Goal: Find specific page/section: Find specific page/section

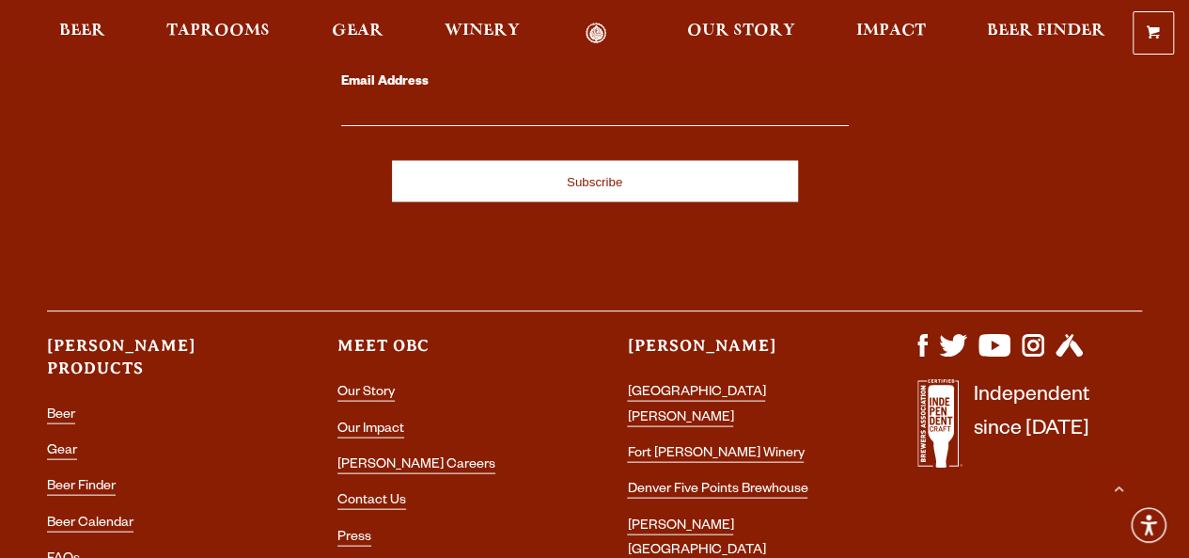
scroll to position [5372, 0]
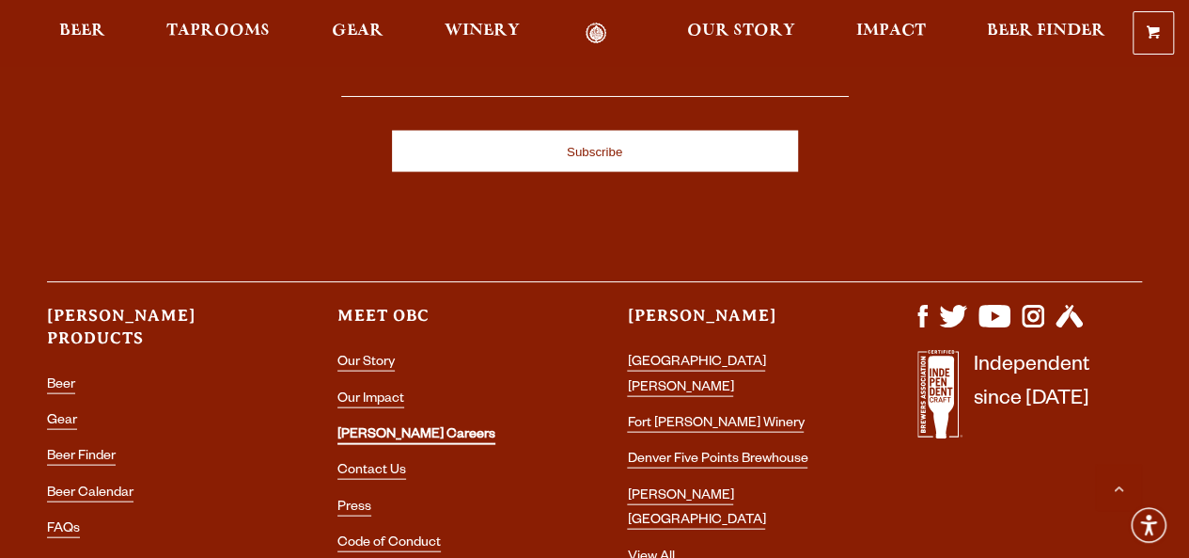
click at [383, 428] on link "[PERSON_NAME] Careers" at bounding box center [417, 436] width 158 height 17
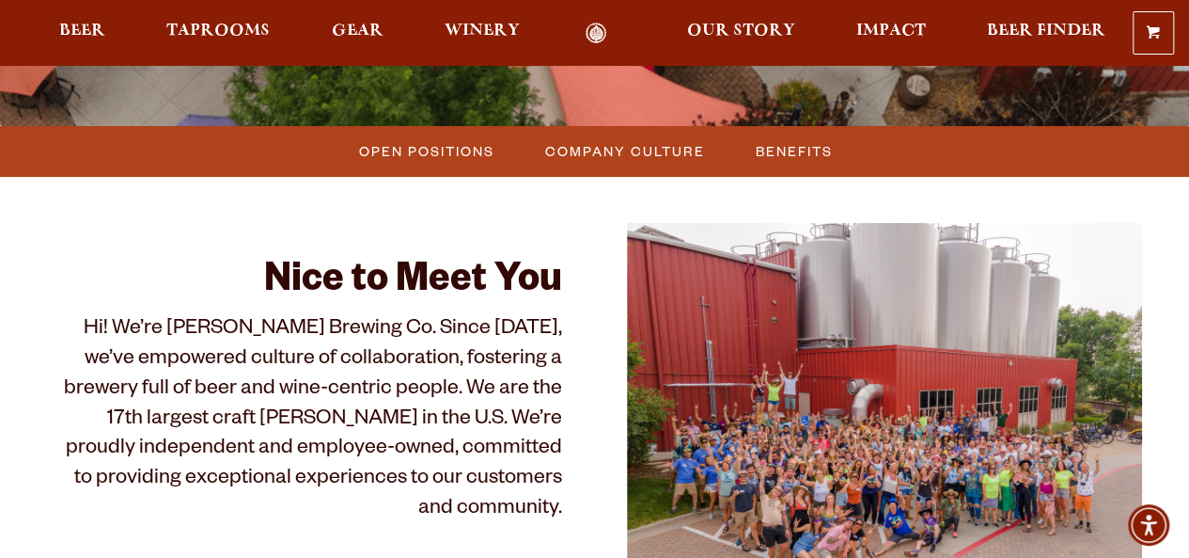
scroll to position [438, 0]
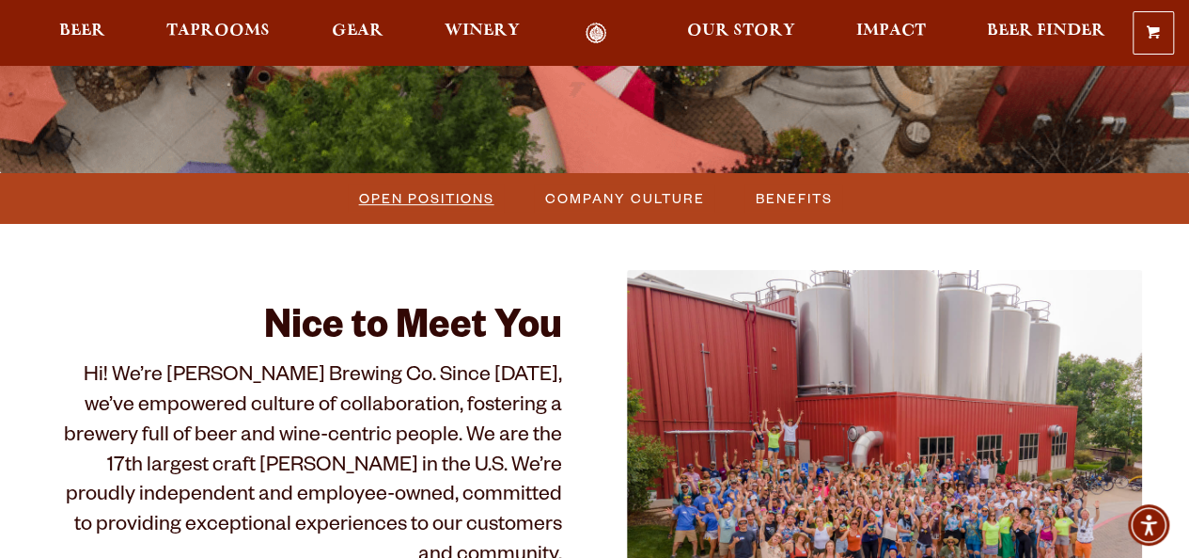
click at [396, 202] on span "Open Positions" at bounding box center [426, 197] width 135 height 27
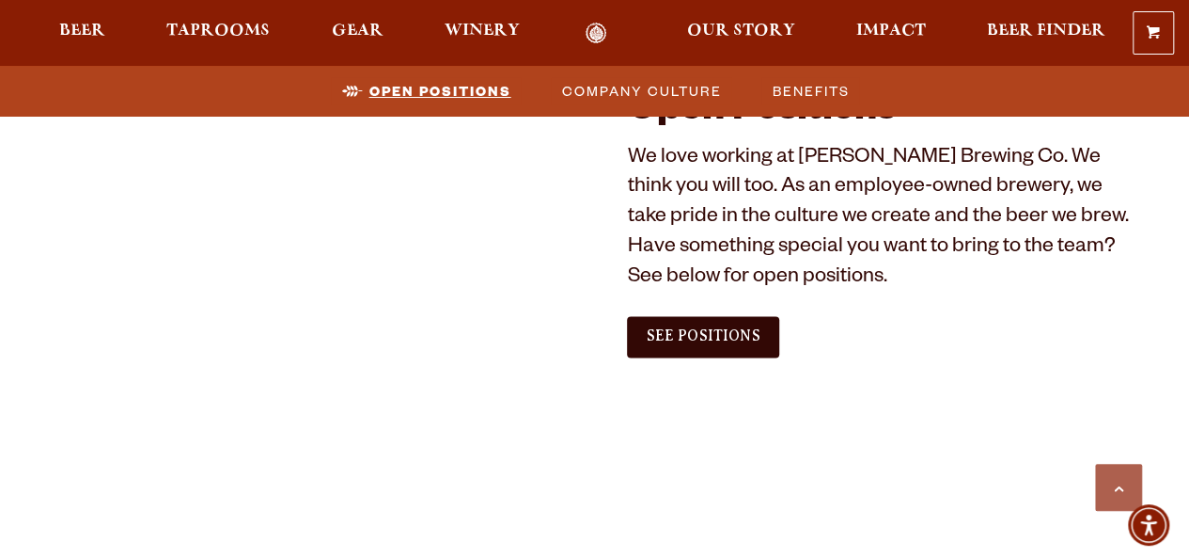
scroll to position [1085, 0]
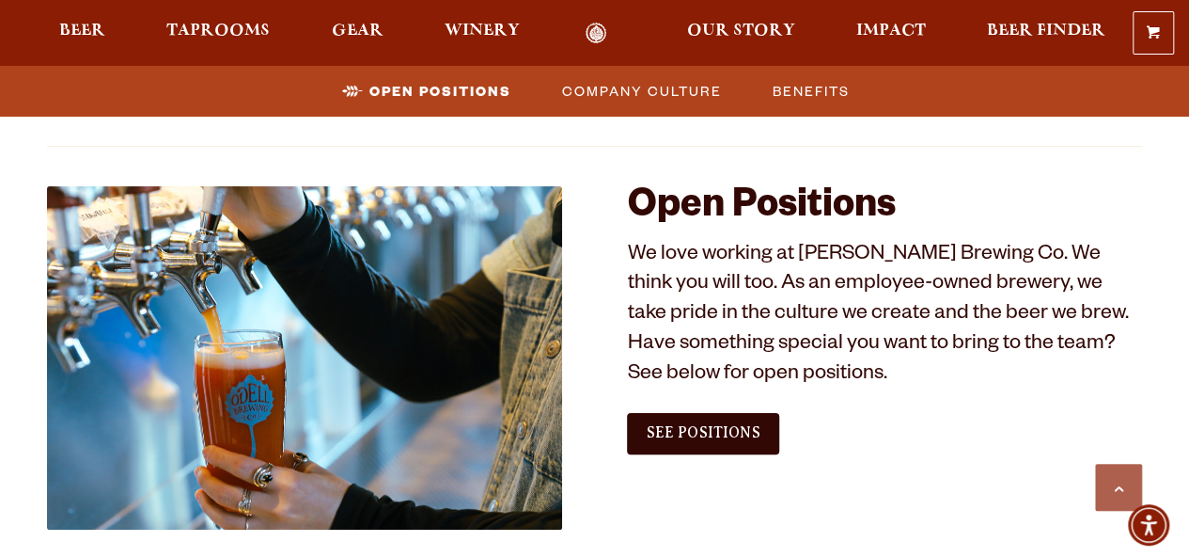
scroll to position [993, 0]
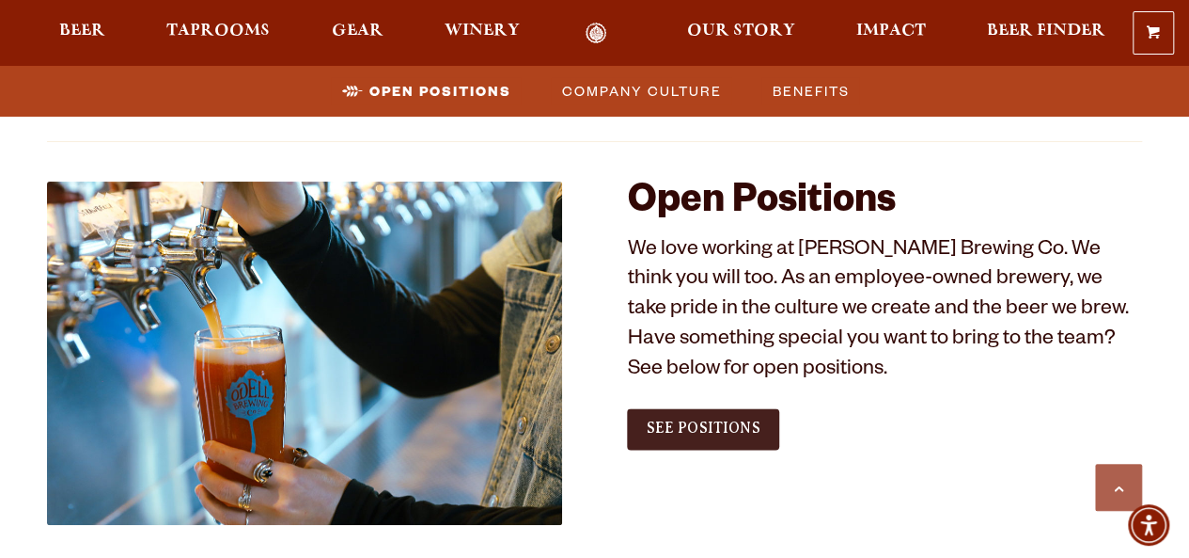
click at [750, 422] on span "See Positions" at bounding box center [703, 427] width 114 height 17
